Goal: Book appointment/travel/reservation

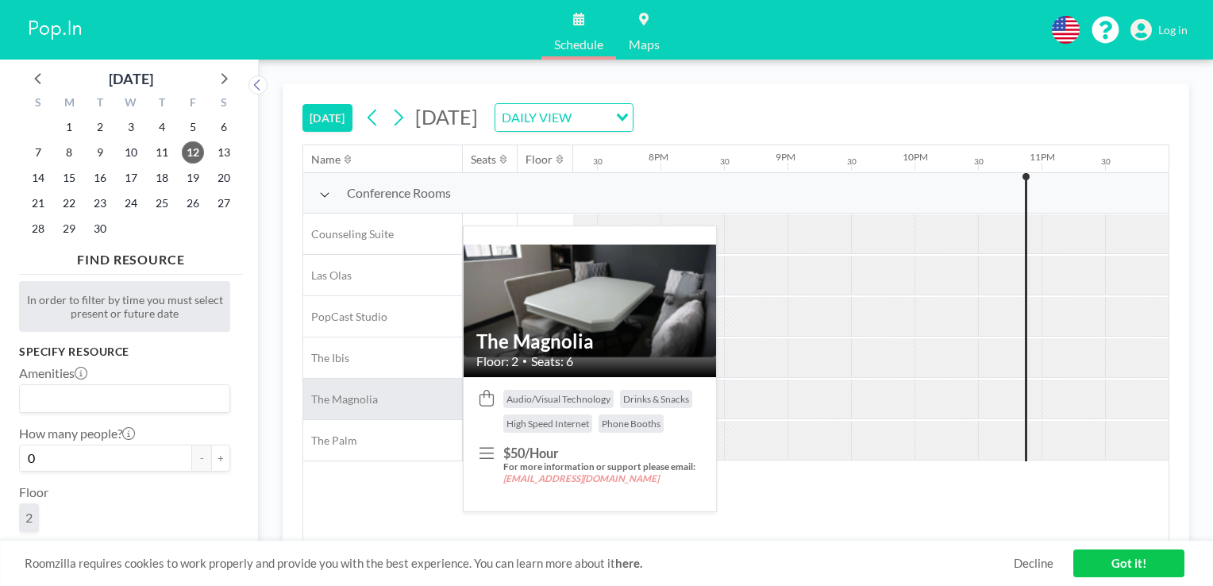
click at [372, 402] on span "The Magnolia" at bounding box center [340, 399] width 75 height 14
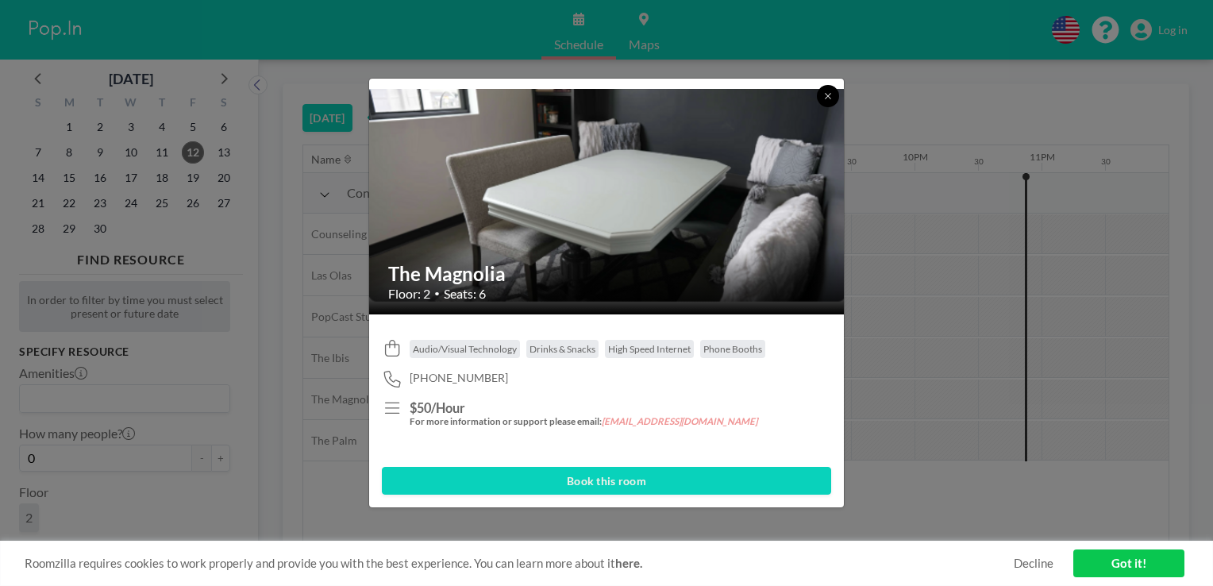
click at [827, 98] on icon at bounding box center [828, 96] width 10 height 10
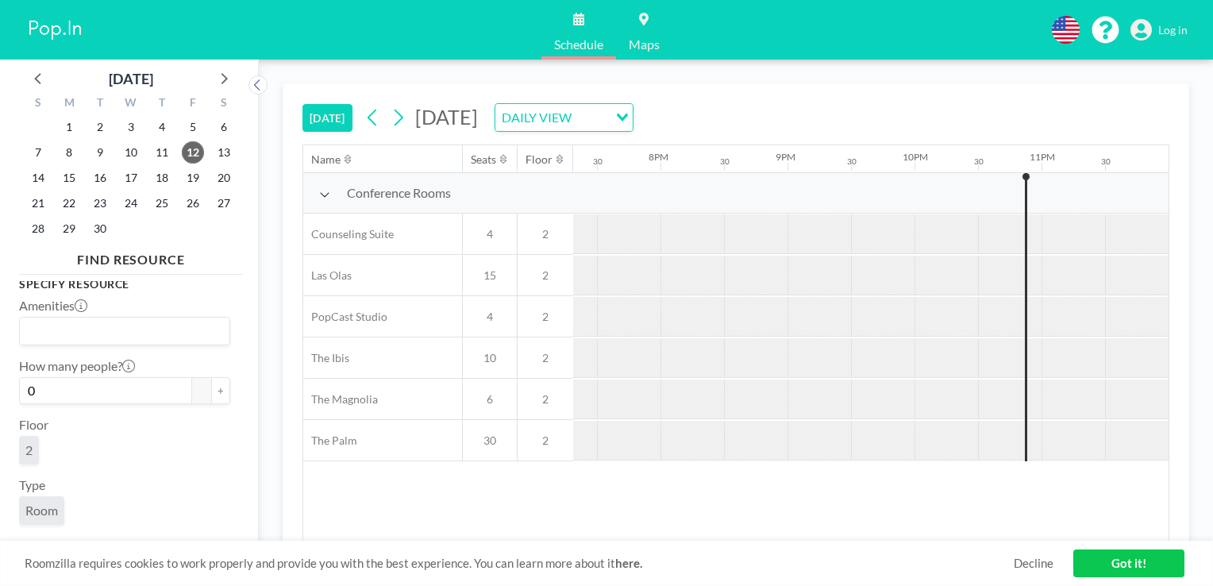
scroll to position [102, 0]
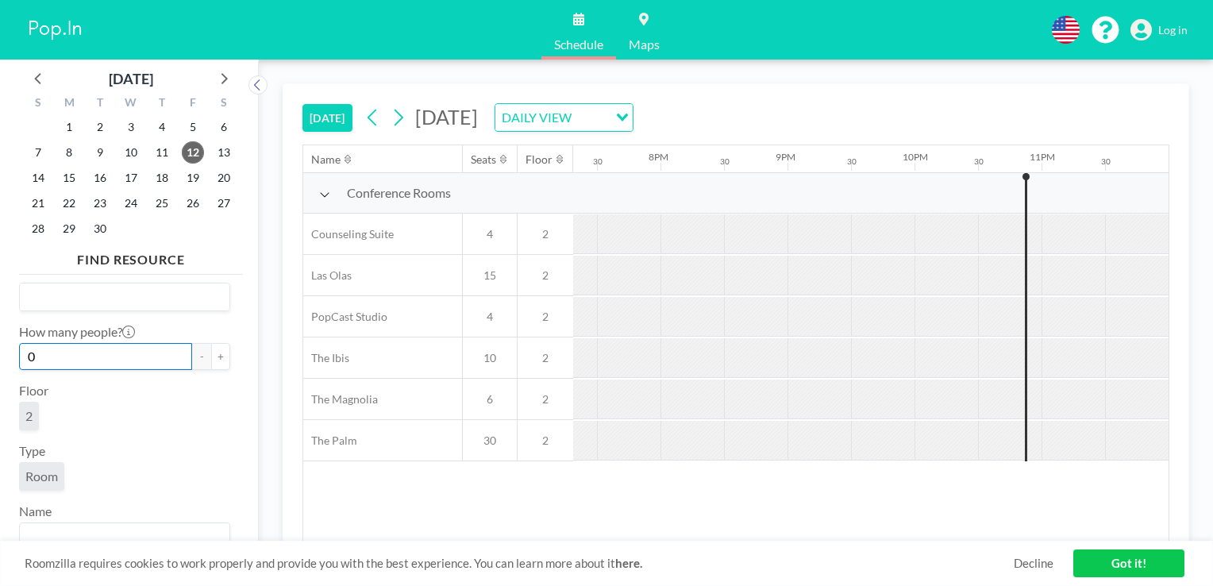
drag, startPoint x: 81, startPoint y: 357, endPoint x: -3, endPoint y: 351, distance: 84.4
click at [0, 351] on html "Schedule Maps English Polski 日本語 Española Log in [DATE] S M T W T F S 31 1 2 3 …" at bounding box center [606, 293] width 1213 height 586
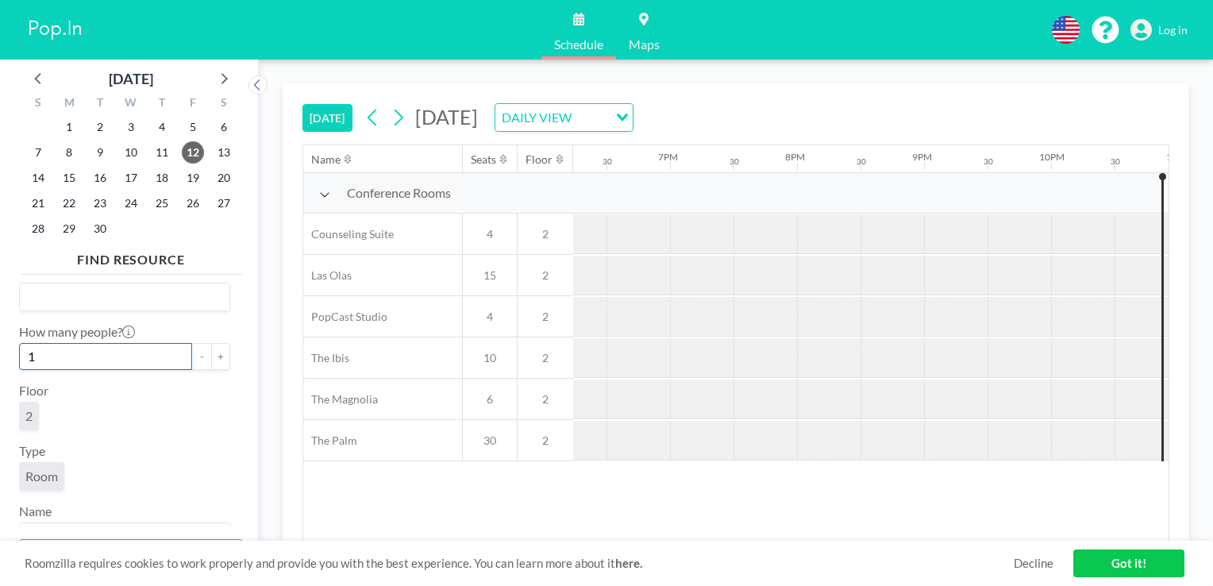
scroll to position [0, 2453]
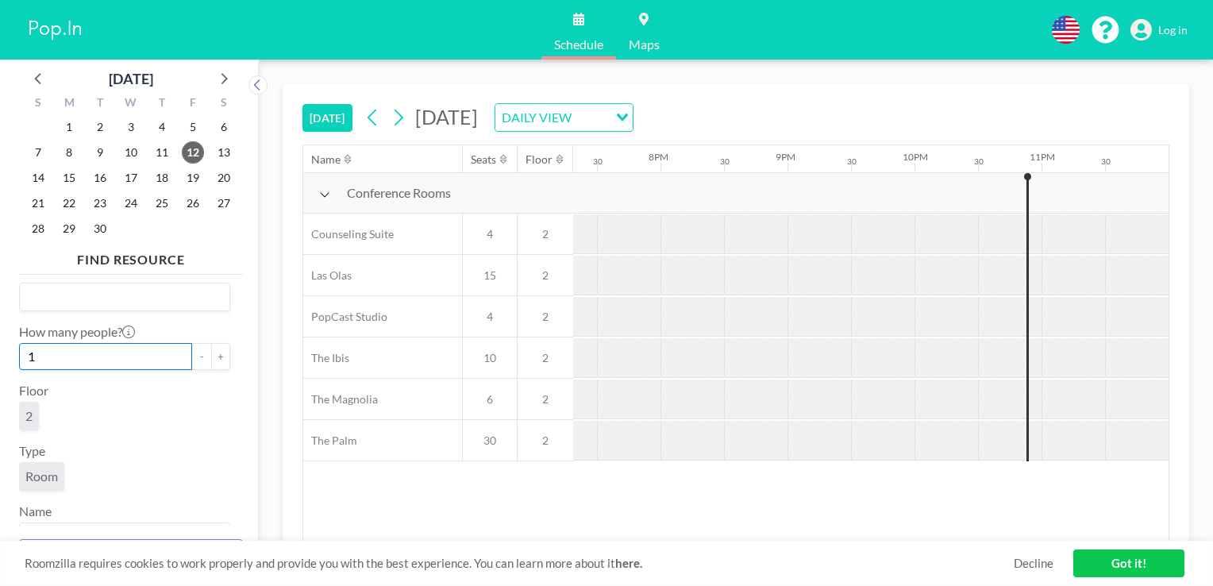
type input "1"
click at [35, 410] on span "2" at bounding box center [29, 416] width 20 height 29
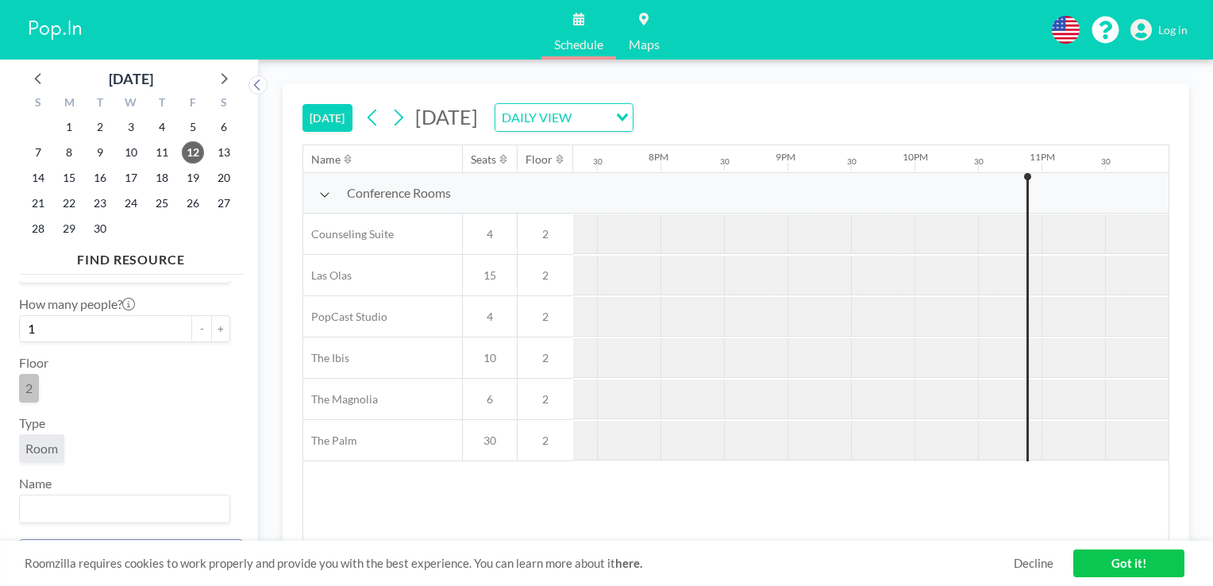
click at [50, 441] on span "Room" at bounding box center [41, 449] width 33 height 16
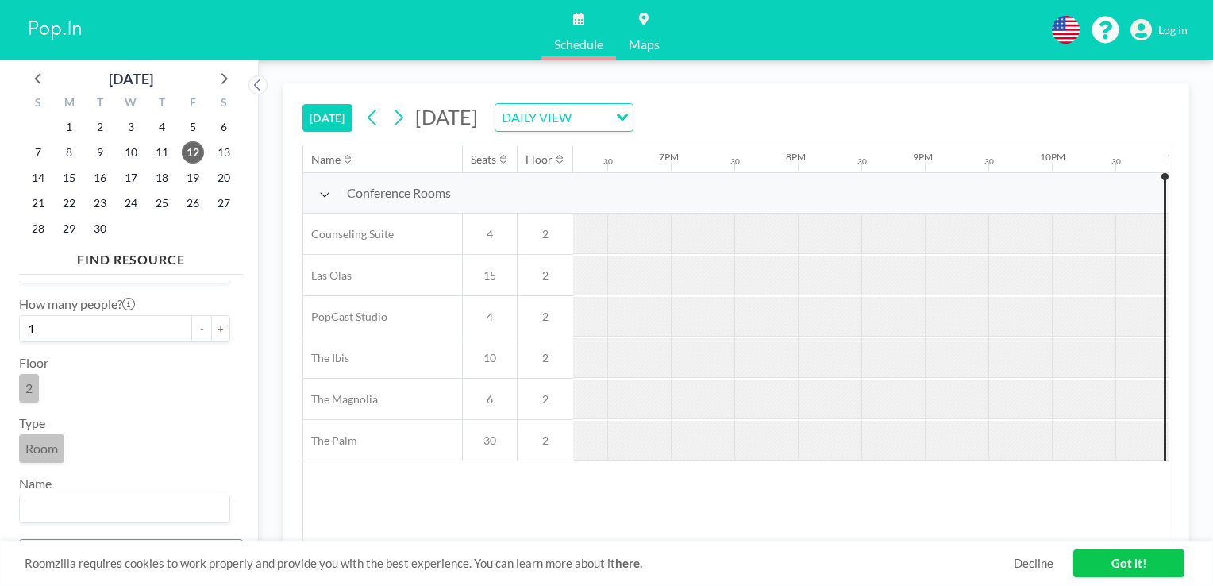
scroll to position [0, 2453]
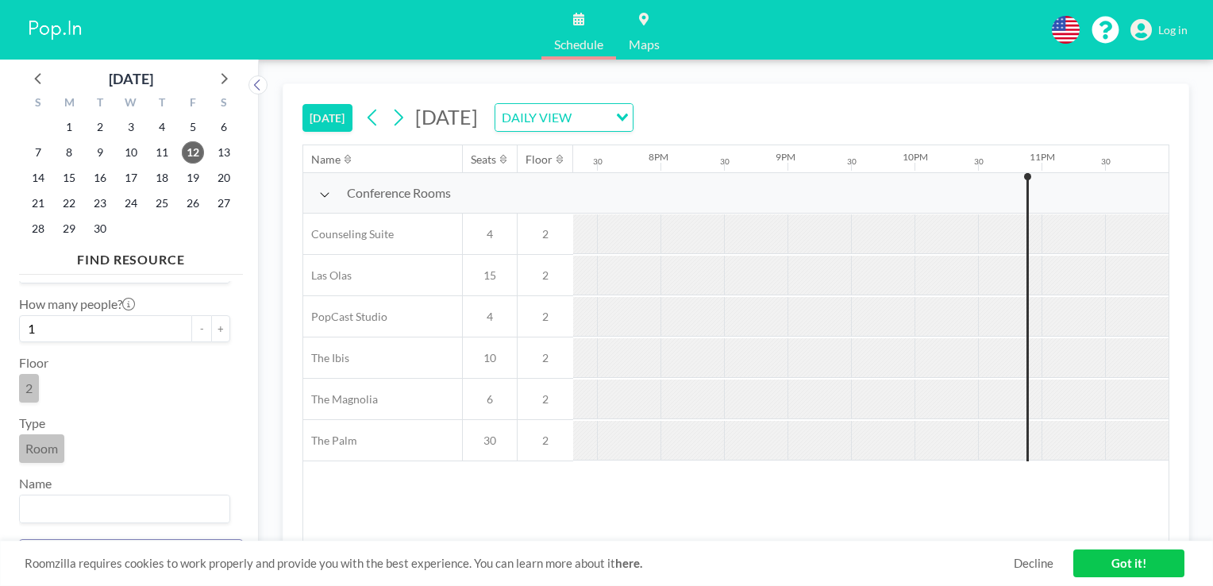
click at [329, 195] on icon at bounding box center [324, 194] width 11 height 13
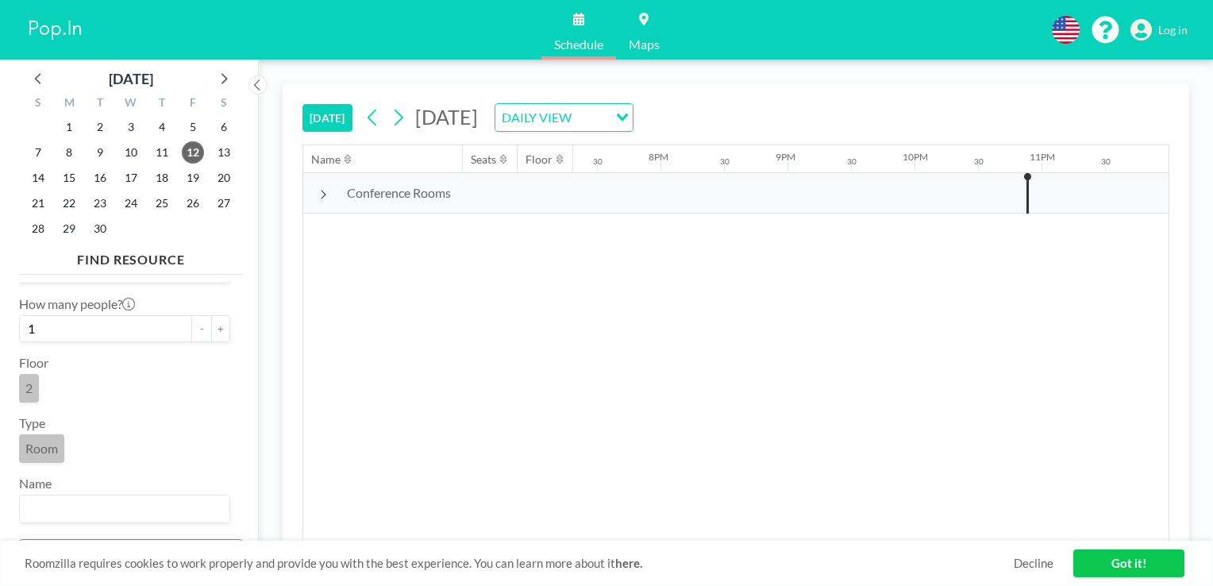
click at [404, 195] on span "Conference Rooms" at bounding box center [399, 193] width 104 height 16
drag, startPoint x: 476, startPoint y: 193, endPoint x: 335, endPoint y: 191, distance: 140.5
click at [335, 191] on div "Conference Rooms" at bounding box center [437, 193] width 269 height 40
drag, startPoint x: 335, startPoint y: 191, endPoint x: 323, endPoint y: 192, distance: 11.9
click at [323, 192] on icon at bounding box center [323, 194] width 8 height 13
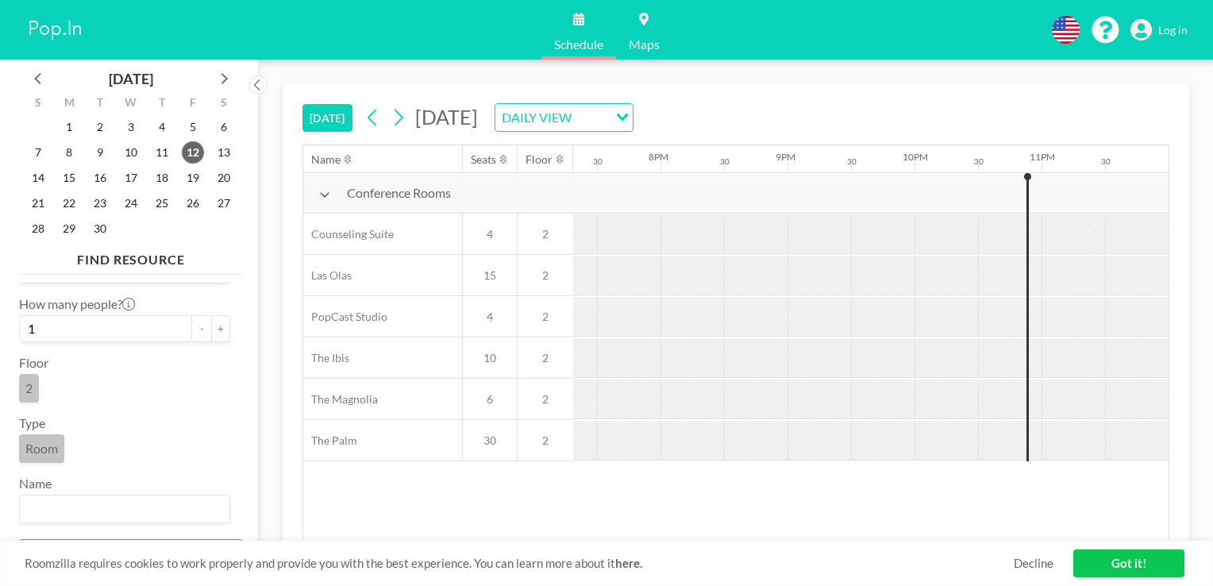
click at [323, 192] on icon at bounding box center [324, 194] width 11 height 13
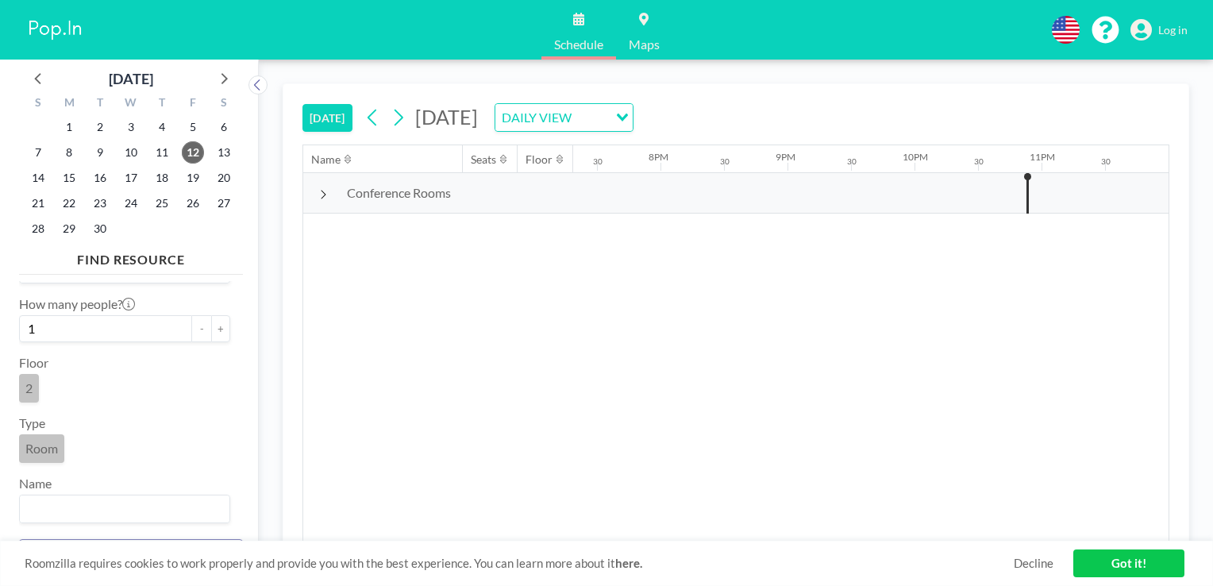
click at [323, 192] on icon at bounding box center [323, 194] width 8 height 13
